Goal: Task Accomplishment & Management: Complete application form

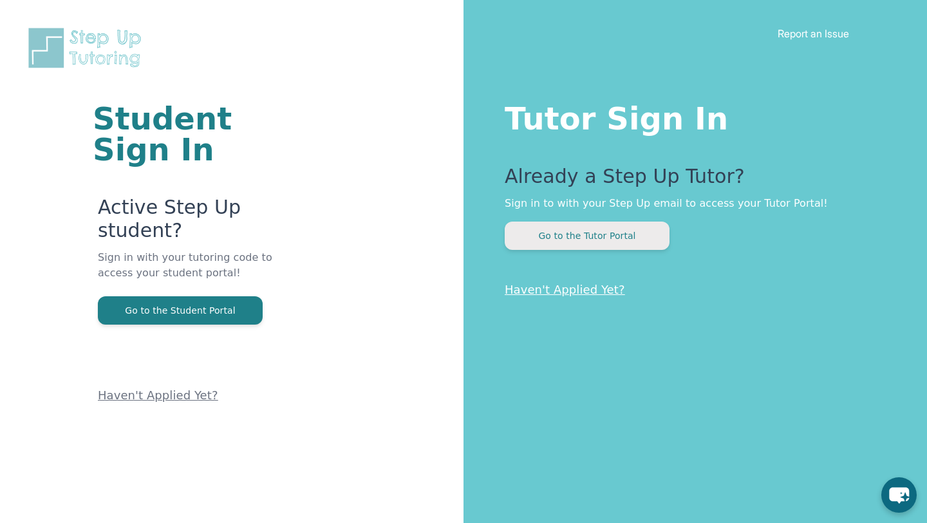
click at [533, 231] on button "Go to the Tutor Portal" at bounding box center [586, 235] width 165 height 28
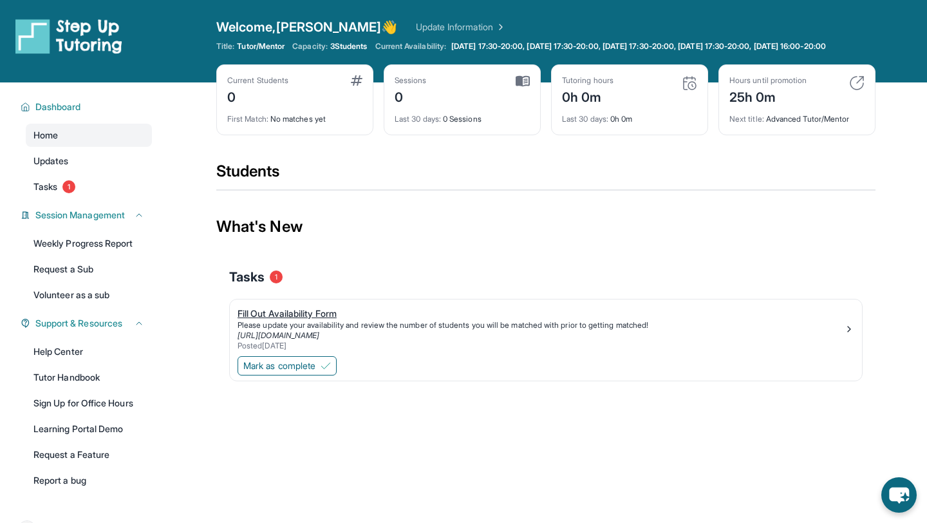
click at [317, 317] on div "Fill Out Availability Form" at bounding box center [540, 313] width 606 height 13
click at [284, 372] on span "Mark as complete" at bounding box center [279, 365] width 72 height 13
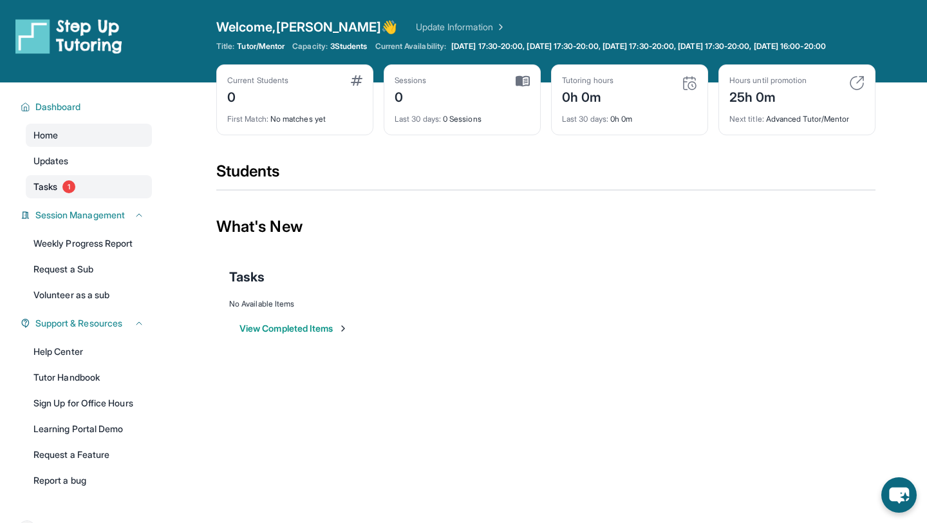
click at [75, 189] on link "Tasks 1" at bounding box center [89, 186] width 126 height 23
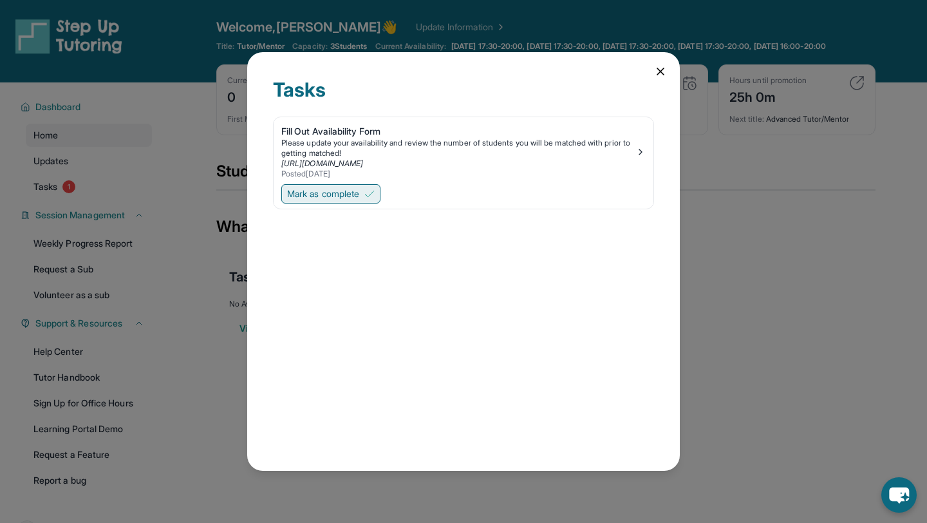
click at [349, 196] on span "Mark as complete" at bounding box center [323, 193] width 72 height 13
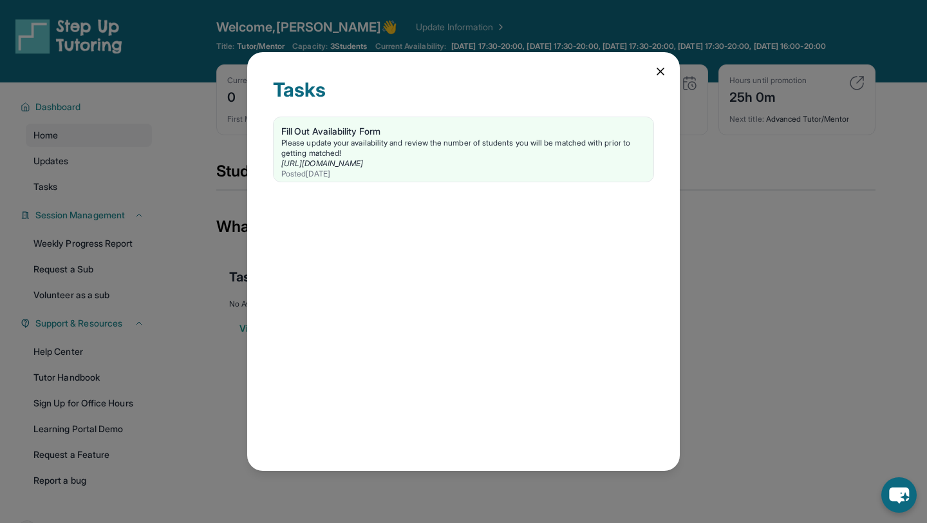
click at [656, 73] on icon at bounding box center [660, 71] width 13 height 13
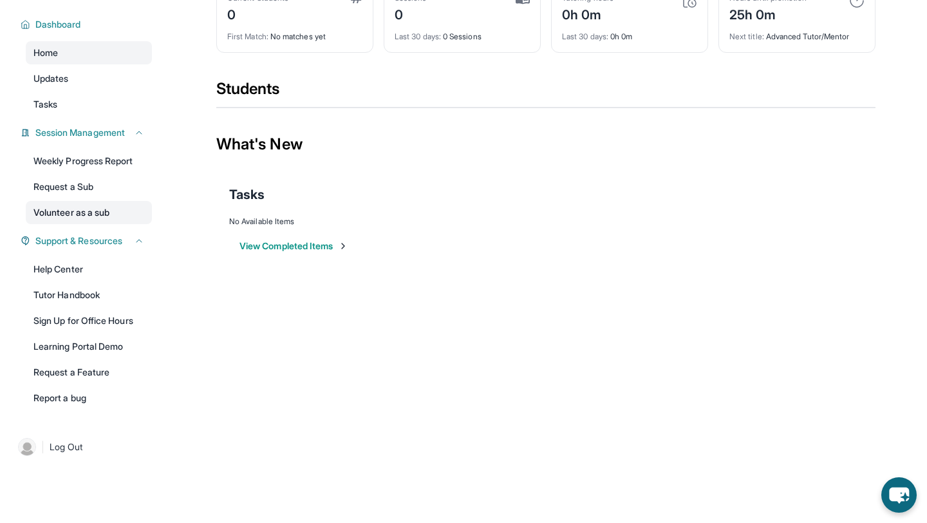
scroll to position [93, 0]
click at [97, 301] on link "Tutor Handbook" at bounding box center [89, 294] width 126 height 23
